Goal: Task Accomplishment & Management: Complete application form

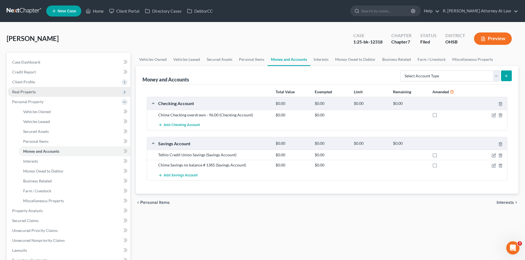
click at [34, 91] on span "Real Property" at bounding box center [24, 92] width 24 height 5
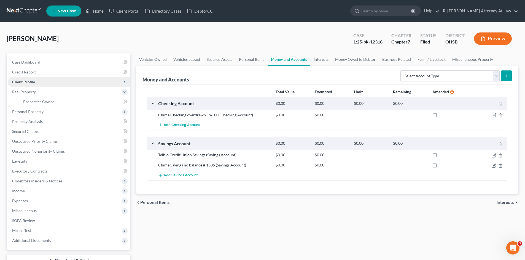
click at [31, 82] on span "Client Profile" at bounding box center [23, 82] width 23 height 5
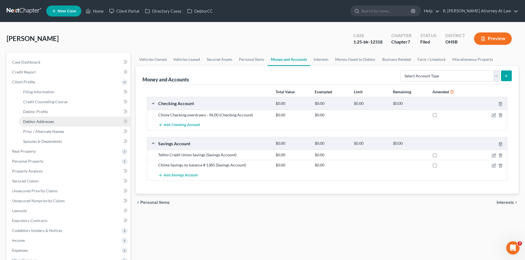
click at [41, 118] on link "Debtor Addresses" at bounding box center [75, 122] width 112 height 10
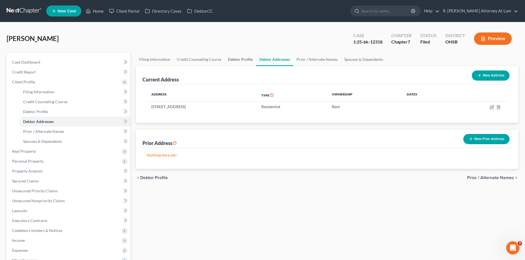
click at [241, 55] on link "Debtor Profile" at bounding box center [239, 59] width 31 height 13
select select "2"
select select "0"
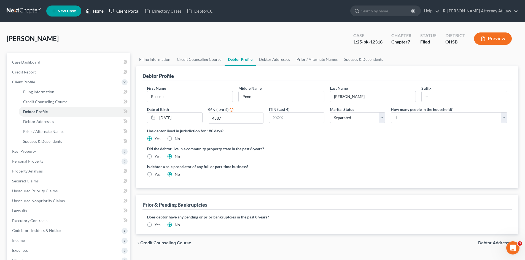
drag, startPoint x: 101, startPoint y: 13, endPoint x: 108, endPoint y: 13, distance: 7.2
click at [101, 13] on link "Home" at bounding box center [94, 11] width 23 height 10
